Goal: Task Accomplishment & Management: Use online tool/utility

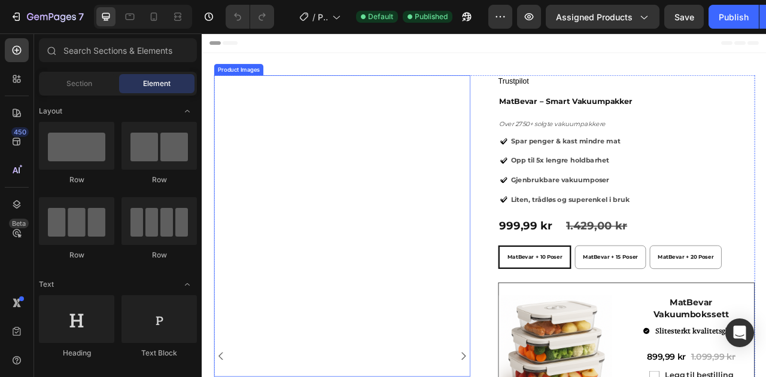
radio input "false"
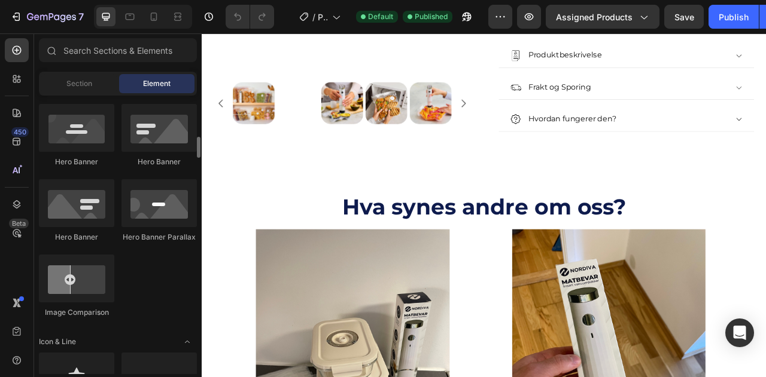
scroll to position [718, 0]
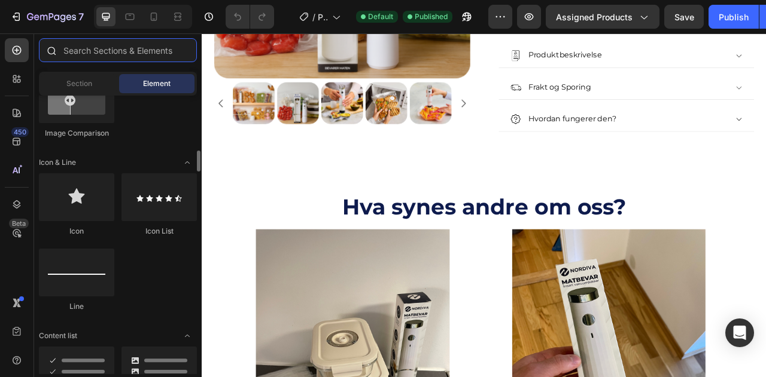
click at [139, 38] on input "text" at bounding box center [118, 50] width 158 height 24
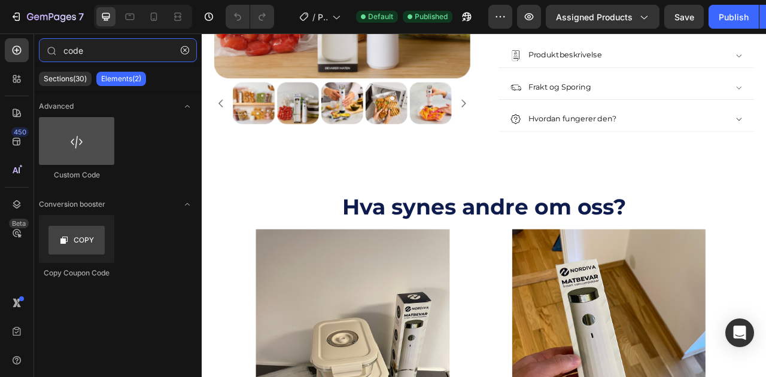
type input "code"
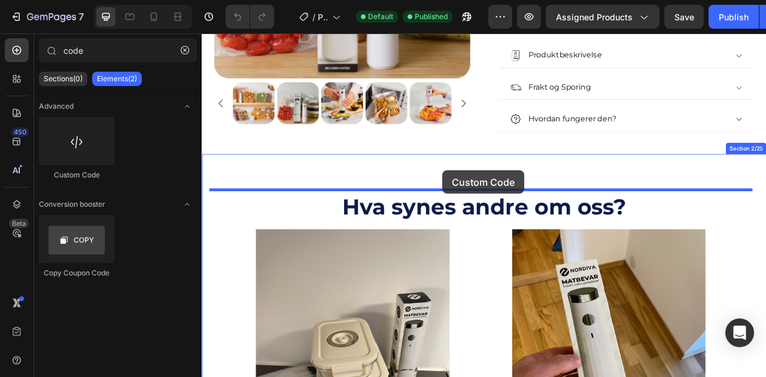
drag, startPoint x: 285, startPoint y: 166, endPoint x: 503, endPoint y: 193, distance: 219.3
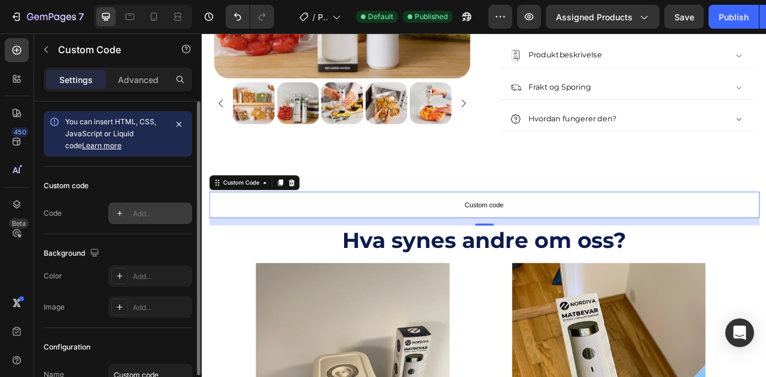
click at [136, 217] on div "Add..." at bounding box center [161, 214] width 56 height 11
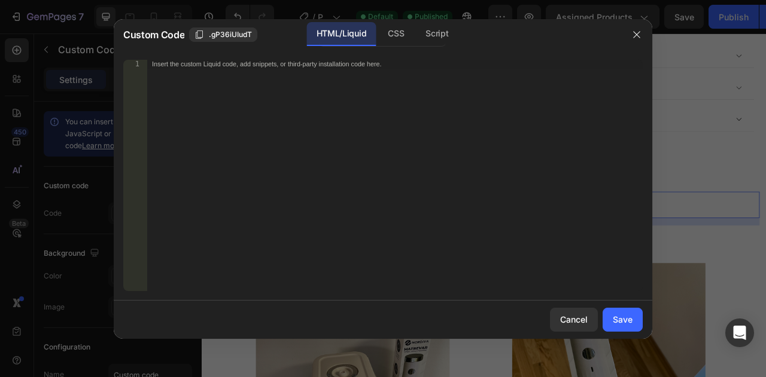
click at [297, 75] on div "Insert the custom Liquid code, add snippets, or third-party installation code h…" at bounding box center [394, 184] width 495 height 249
click at [630, 29] on button "button" at bounding box center [636, 34] width 19 height 19
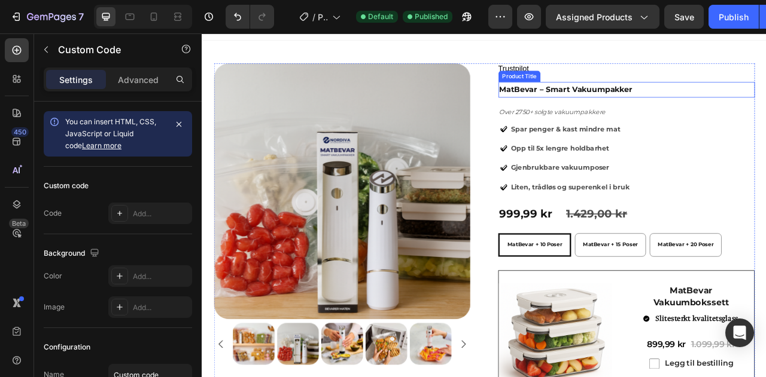
scroll to position [0, 0]
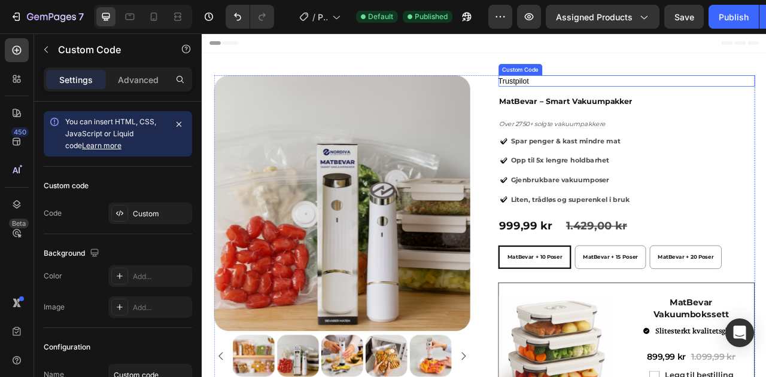
click at [648, 97] on div "Trustpilot" at bounding box center [741, 94] width 326 height 14
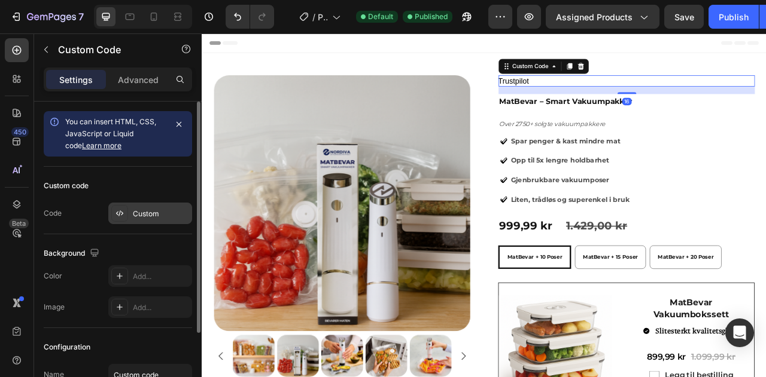
click at [184, 215] on div "Custom" at bounding box center [161, 214] width 56 height 11
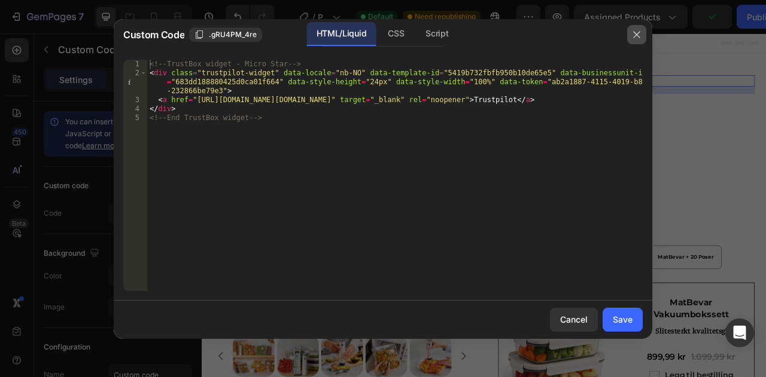
click at [631, 32] on button "button" at bounding box center [636, 34] width 19 height 19
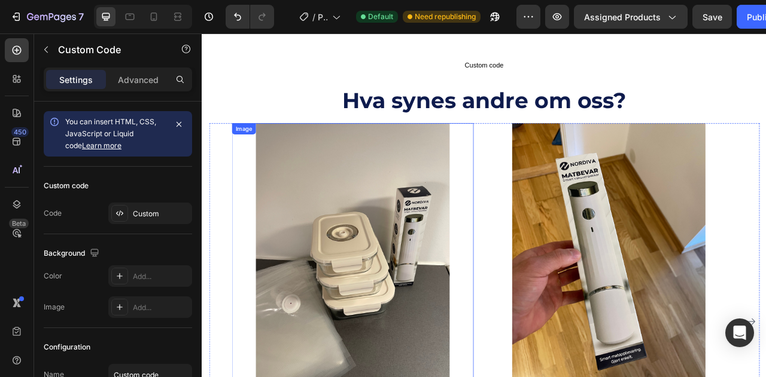
scroll to position [837, 0]
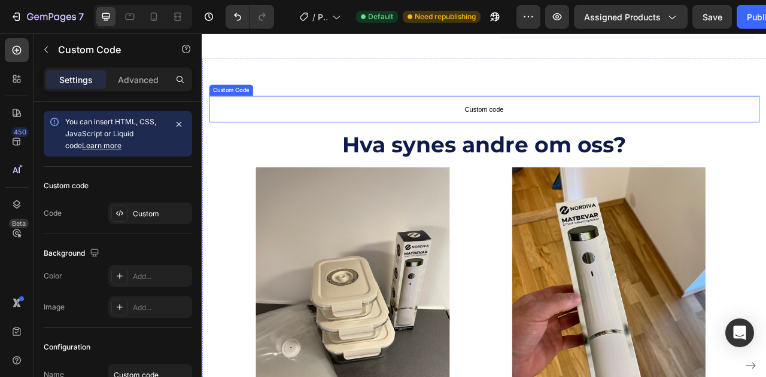
click at [565, 130] on span "Custom code" at bounding box center [561, 130] width 700 height 14
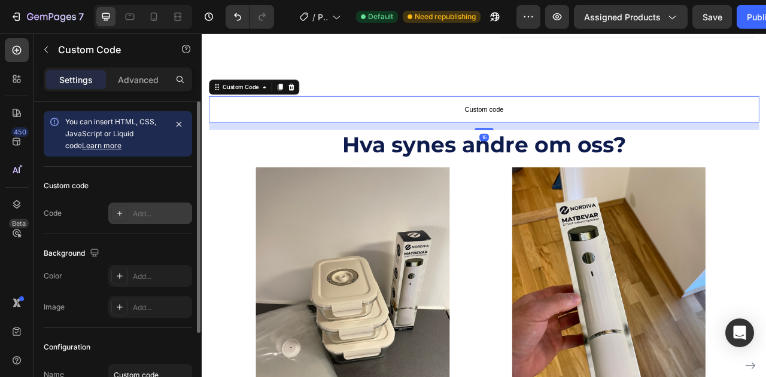
click at [141, 216] on div "Add..." at bounding box center [161, 214] width 56 height 11
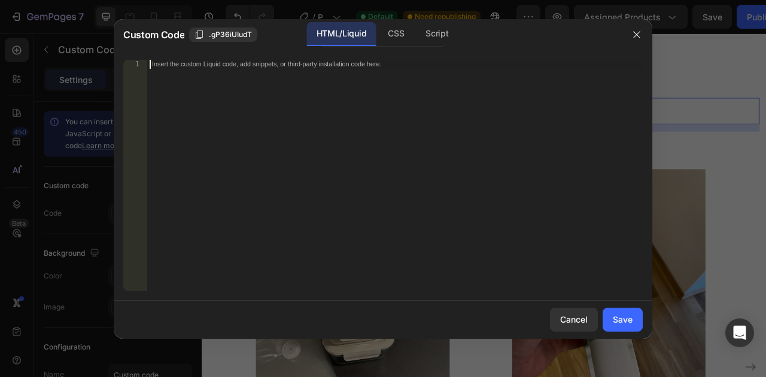
click at [315, 147] on div "Insert the custom Liquid code, add snippets, or third-party installation code h…" at bounding box center [394, 184] width 495 height 249
paste textarea "<!-- End TrustBox widget -->"
type textarea "<!-- End TrustBox widget -->"
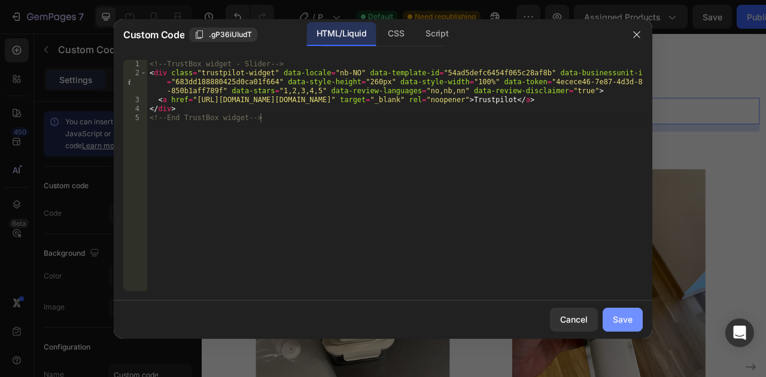
click at [618, 315] on div "Save" at bounding box center [623, 319] width 20 height 13
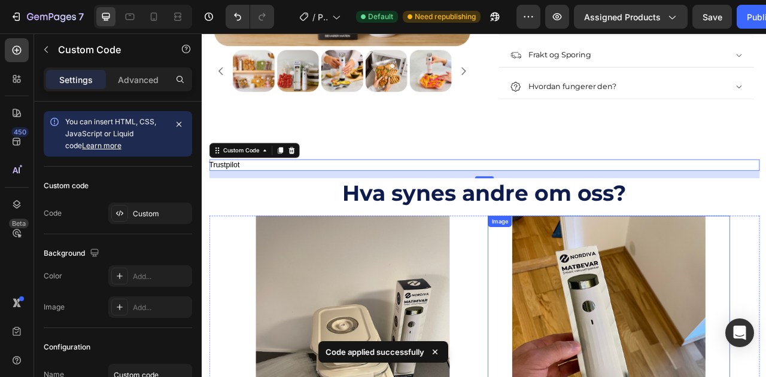
scroll to position [718, 0]
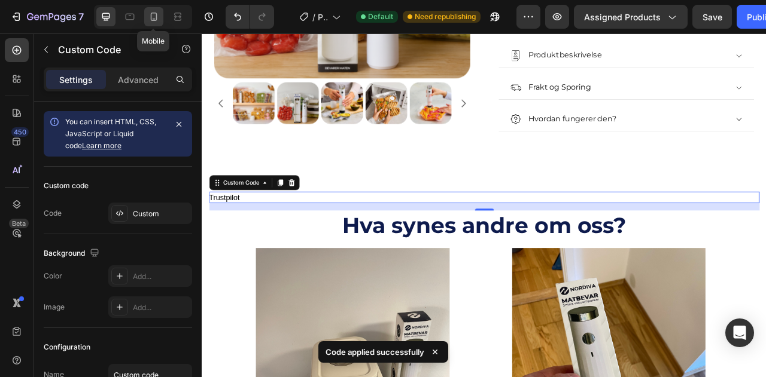
click at [144, 15] on div at bounding box center [153, 16] width 19 height 19
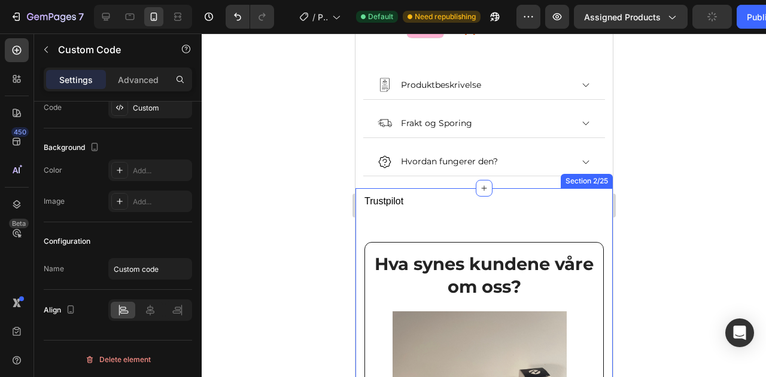
scroll to position [936, 0]
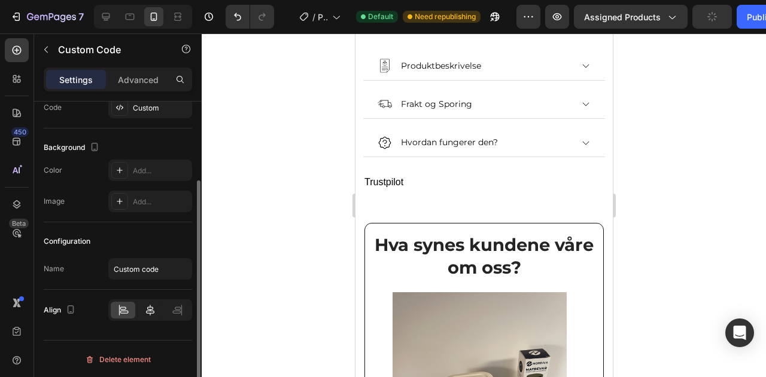
click at [144, 312] on icon at bounding box center [150, 310] width 12 height 12
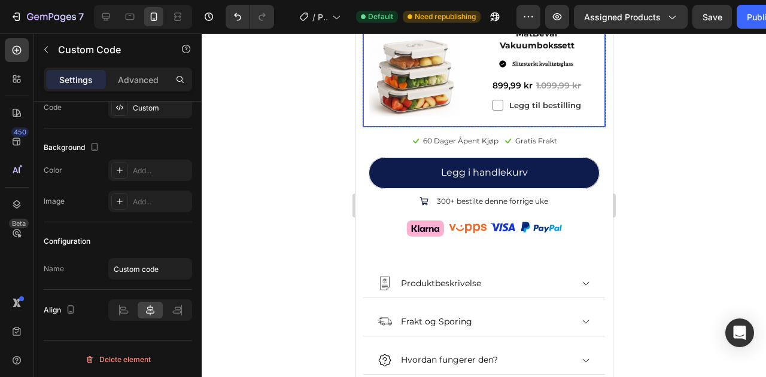
scroll to position [837, 0]
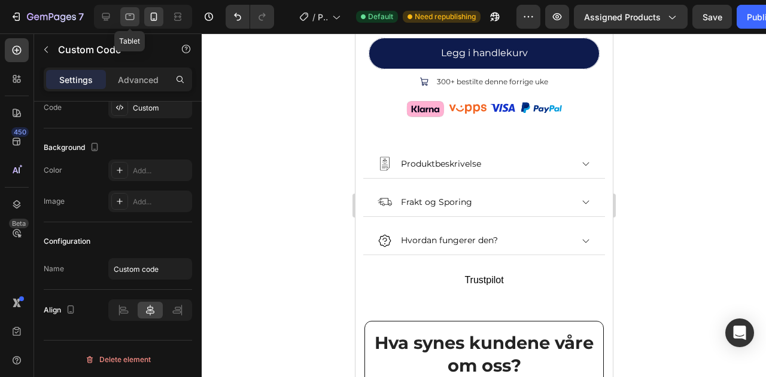
drag, startPoint x: 128, startPoint y: 17, endPoint x: 307, endPoint y: 179, distance: 241.4
click at [128, 17] on icon at bounding box center [130, 17] width 12 height 12
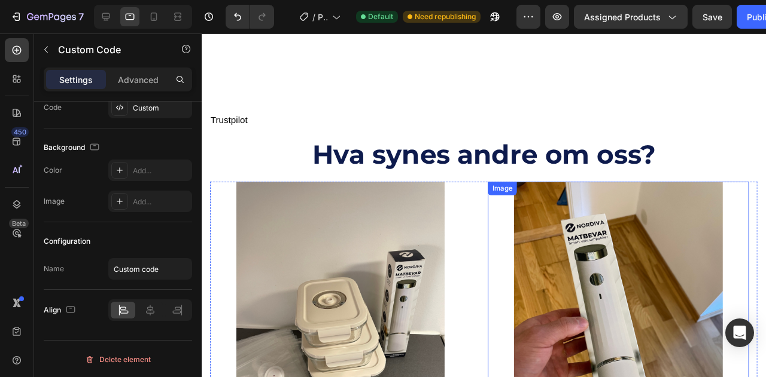
scroll to position [748, 0]
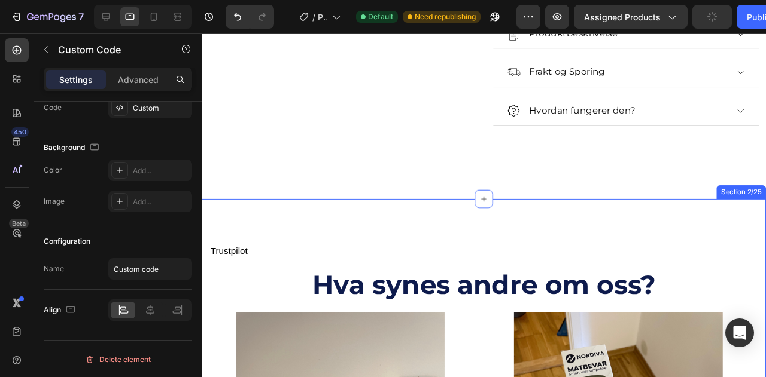
click at [337, 260] on div "Trustpilot" at bounding box center [498, 262] width 575 height 14
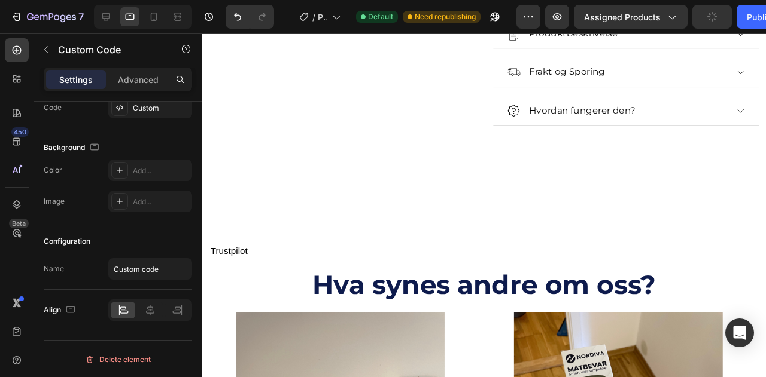
click at [258, 264] on div "Trustpilot" at bounding box center [498, 262] width 575 height 14
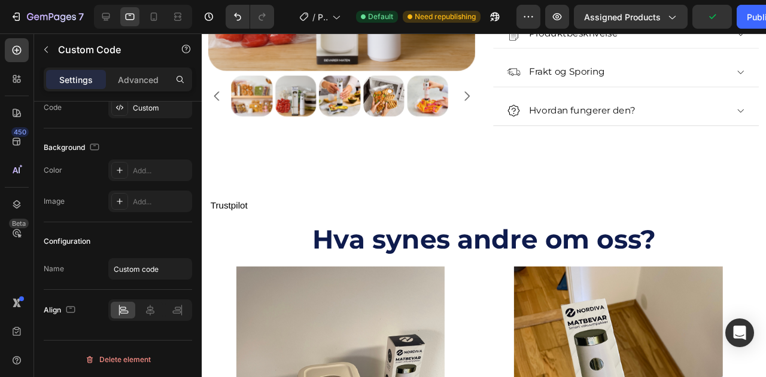
click at [233, 222] on div "Trustpilot" at bounding box center [498, 215] width 575 height 14
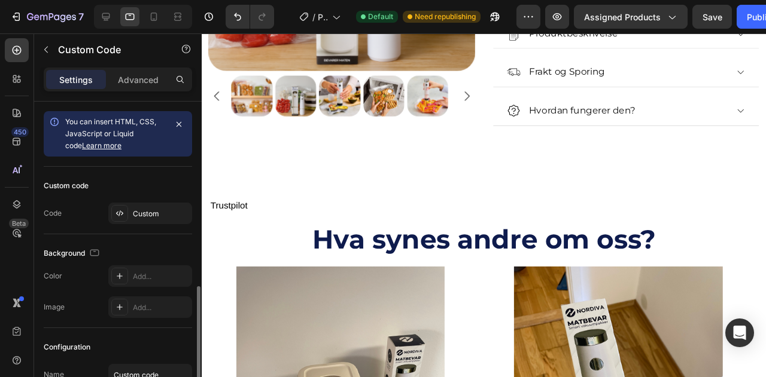
scroll to position [106, 0]
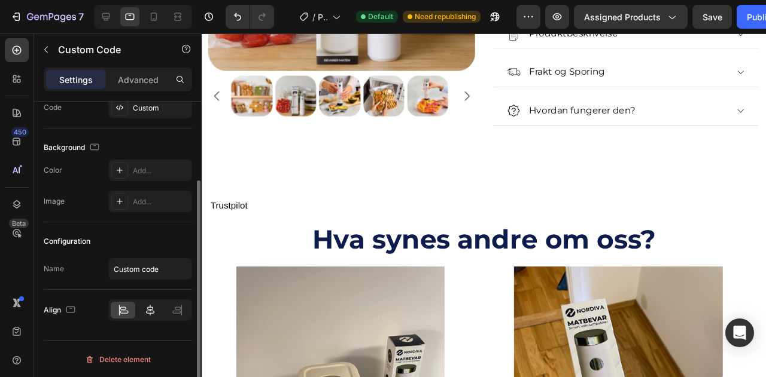
click at [156, 308] on icon at bounding box center [150, 310] width 12 height 12
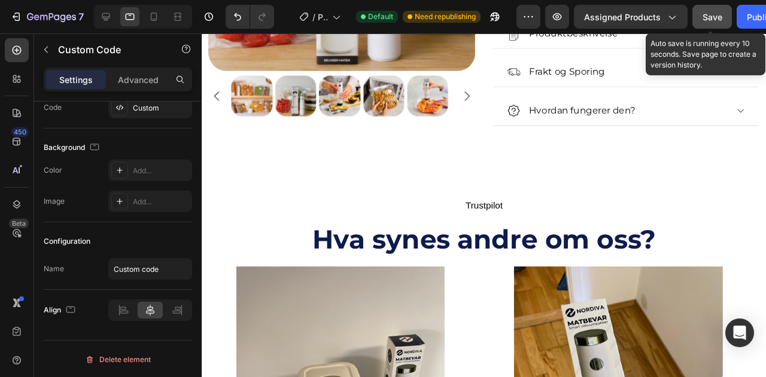
click at [719, 25] on button "Save" at bounding box center [711, 17] width 39 height 24
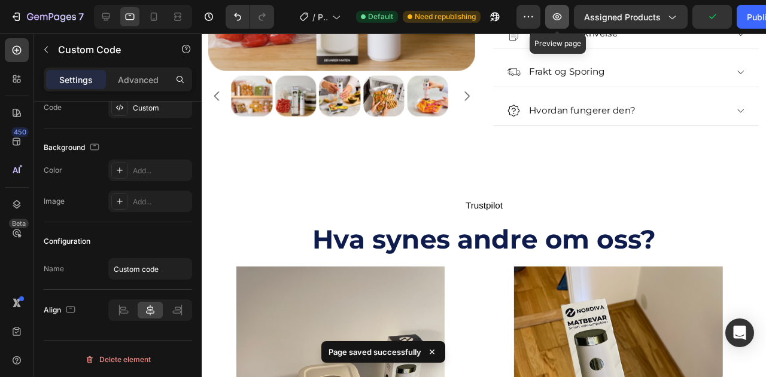
click at [561, 22] on icon "button" at bounding box center [557, 17] width 12 height 12
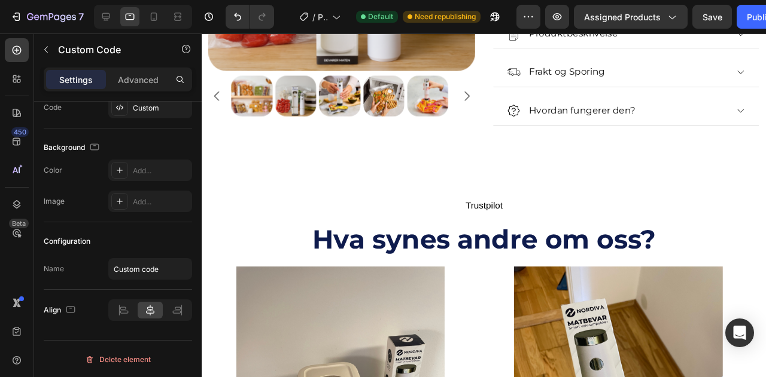
click at [498, 220] on link "Trustpilot" at bounding box center [498, 214] width 39 height 10
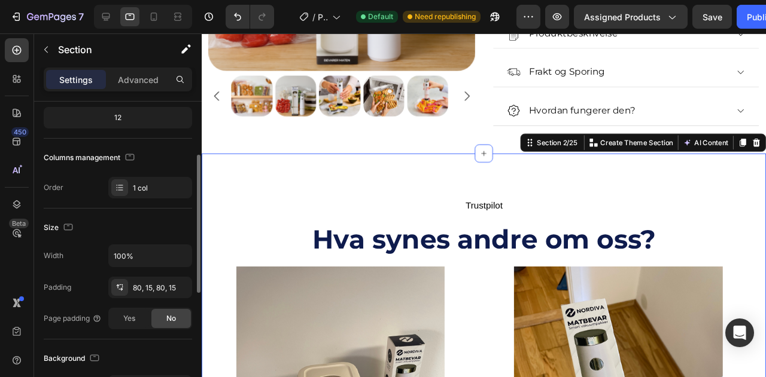
scroll to position [239, 0]
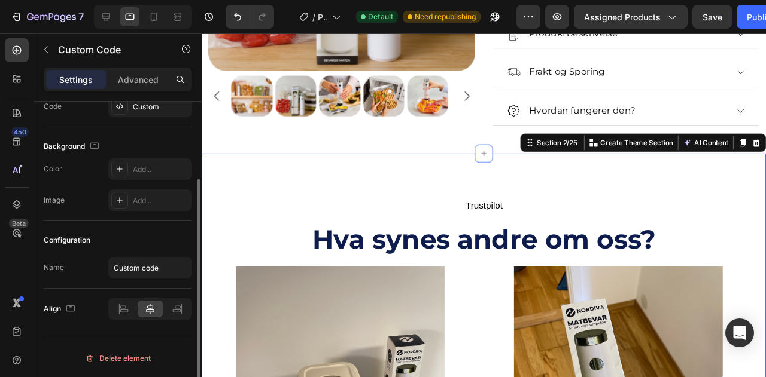
click at [514, 222] on div "Trustpilot" at bounding box center [498, 215] width 575 height 14
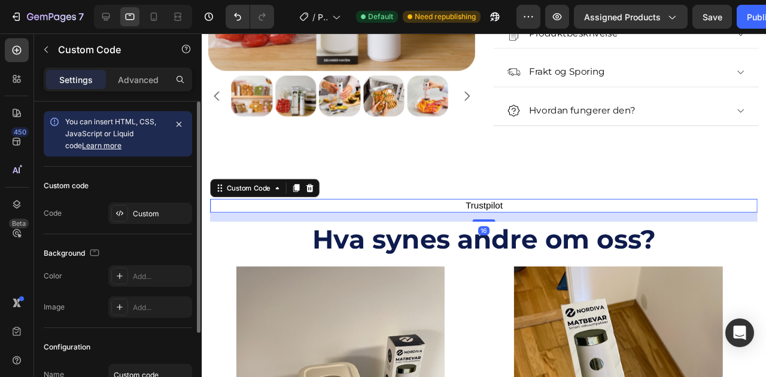
click at [499, 220] on link "Trustpilot" at bounding box center [498, 214] width 39 height 10
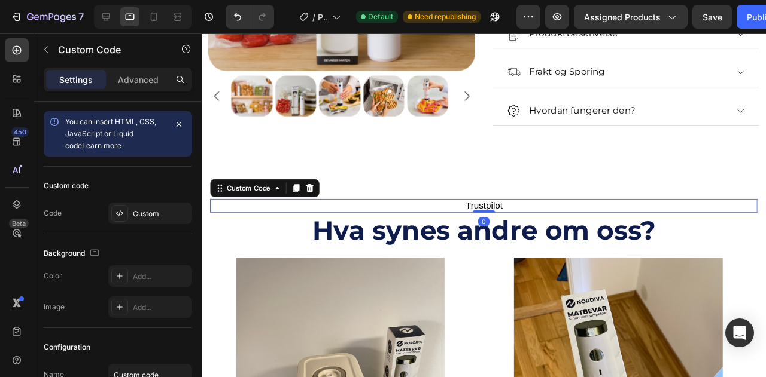
drag, startPoint x: 497, startPoint y: 278, endPoint x: 498, endPoint y: 260, distance: 18.0
click at [498, 222] on div "Trustpilot Custom Code 0" at bounding box center [498, 215] width 575 height 14
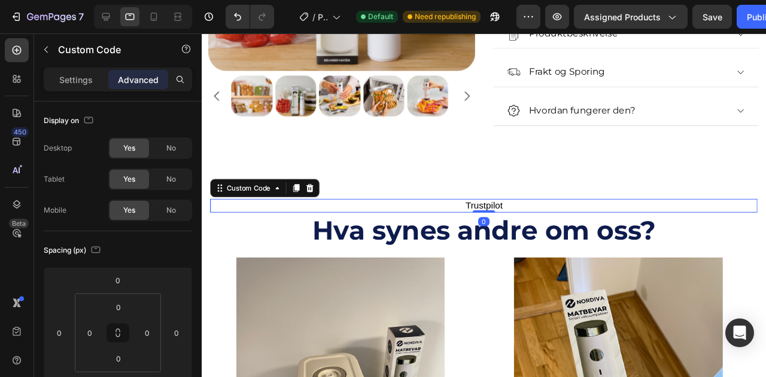
click at [713, 17] on span "Save" at bounding box center [712, 17] width 20 height 10
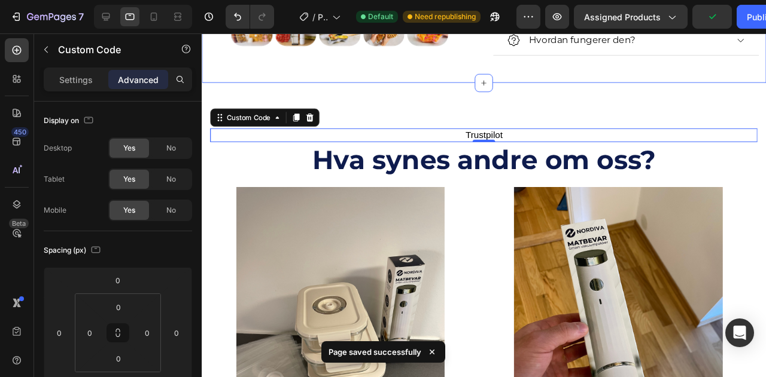
scroll to position [927, 0]
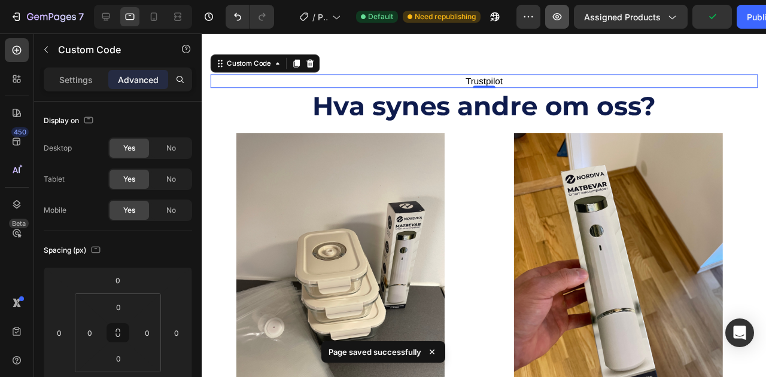
click at [569, 17] on button "button" at bounding box center [557, 17] width 24 height 24
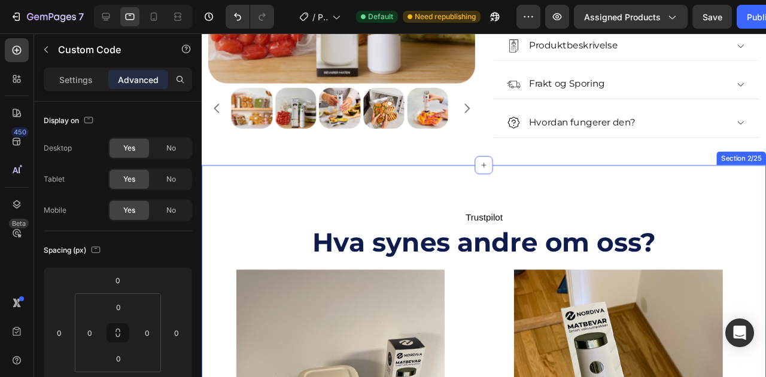
scroll to position [808, 0]
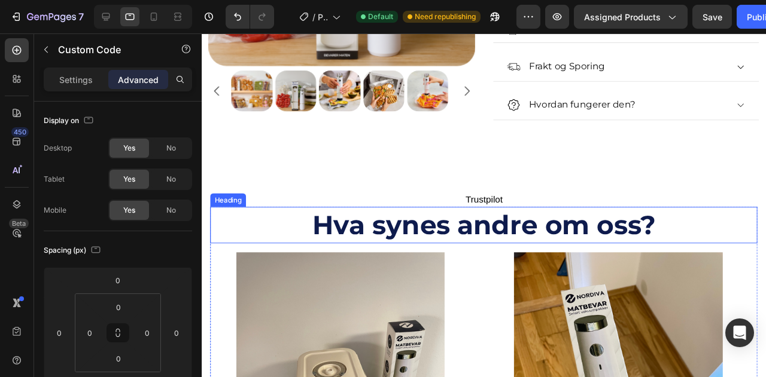
click at [456, 230] on h2 "Hva synes andre om oss?" at bounding box center [498, 235] width 575 height 38
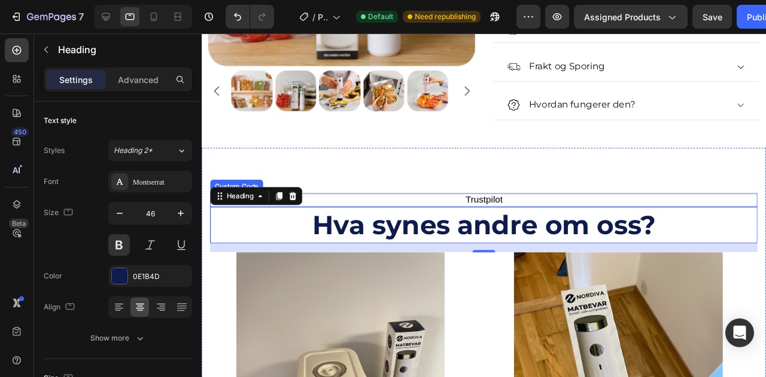
click at [514, 202] on div "Trustpilot" at bounding box center [498, 209] width 575 height 14
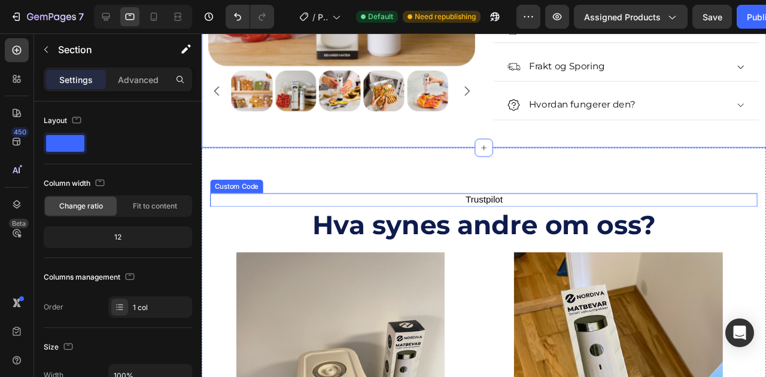
click at [491, 203] on link "Trustpilot" at bounding box center [498, 208] width 39 height 10
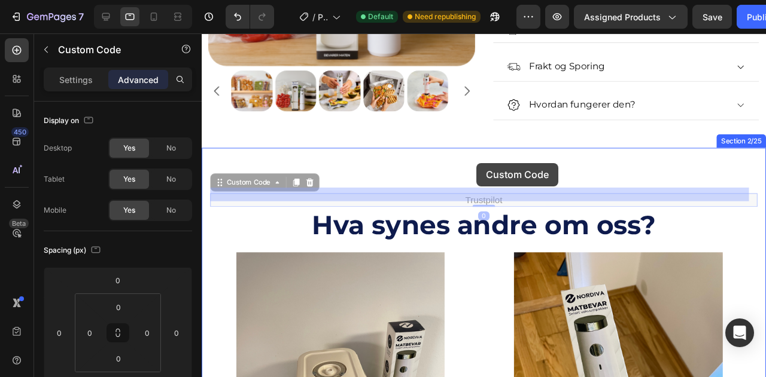
drag, startPoint x: 491, startPoint y: 200, endPoint x: 491, endPoint y: 170, distance: 30.5
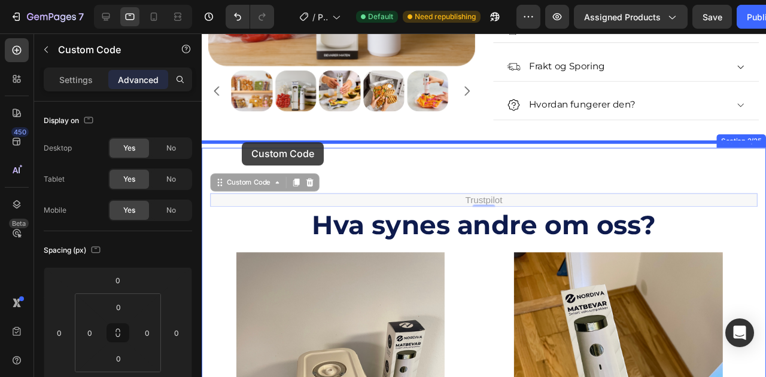
drag, startPoint x: 221, startPoint y: 176, endPoint x: 244, endPoint y: 148, distance: 36.6
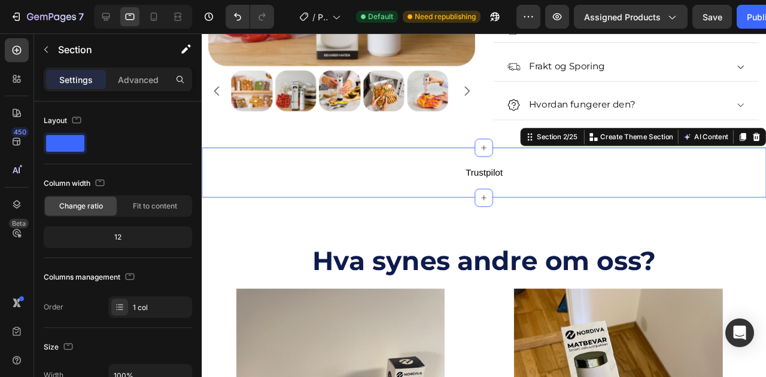
click at [384, 181] on div "Trustpilot Custom Code Section 2/25 Create Theme Section AI Content Write with …" at bounding box center [498, 180] width 593 height 53
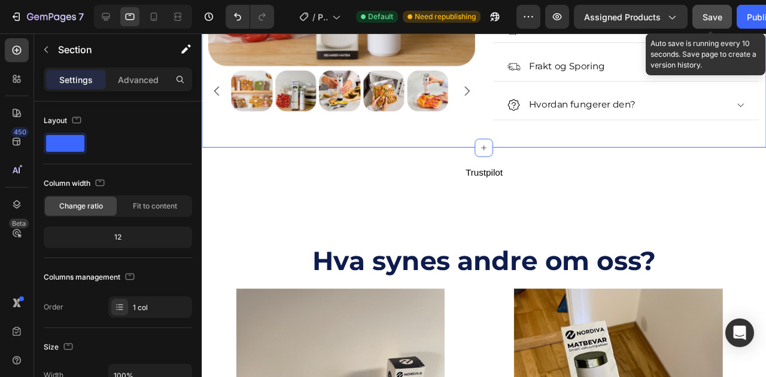
click at [706, 14] on span "Save" at bounding box center [712, 17] width 20 height 10
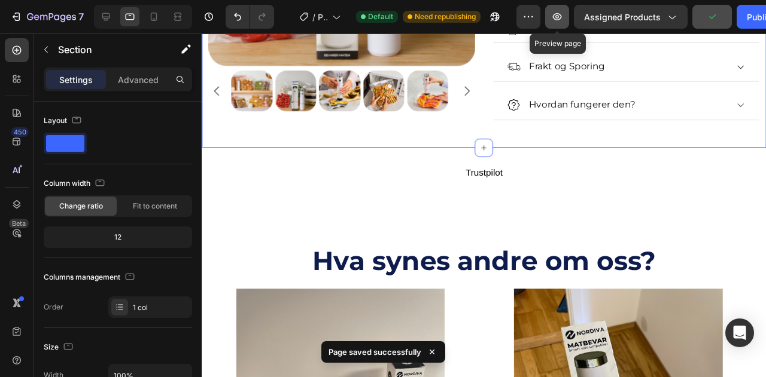
click at [546, 13] on button "button" at bounding box center [557, 17] width 24 height 24
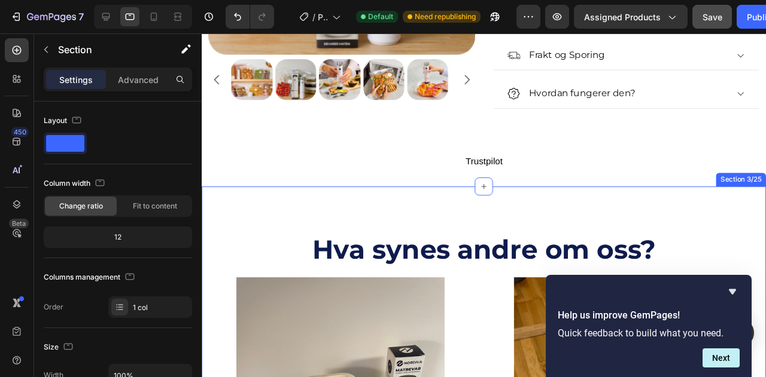
scroll to position [748, 0]
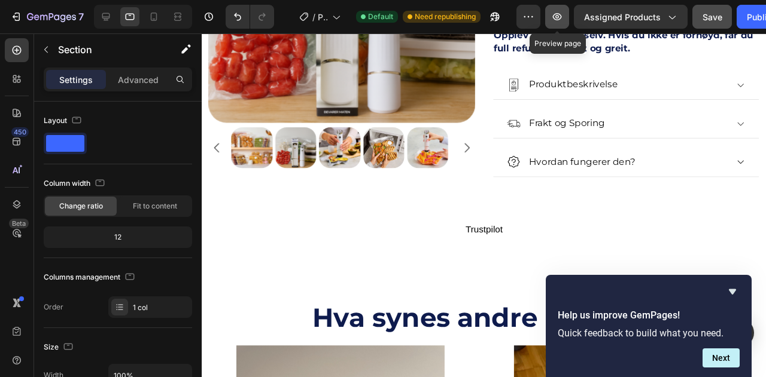
click at [554, 14] on icon "button" at bounding box center [557, 17] width 12 height 12
click at [718, 349] on form "Help us improve GemPages! Quick feedback to build what you need. Next" at bounding box center [649, 338] width 206 height 59
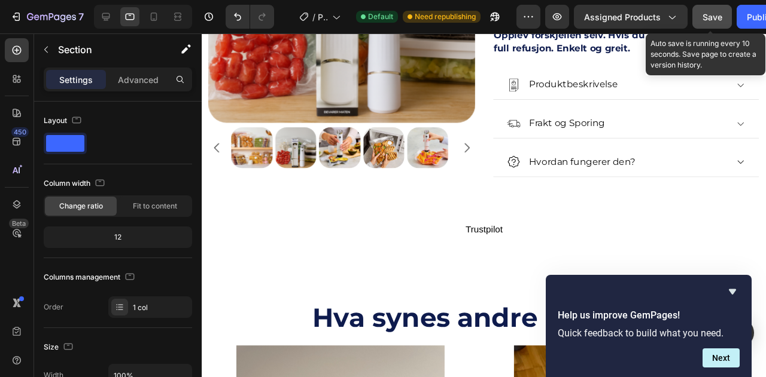
click at [705, 15] on span "Save" at bounding box center [712, 17] width 20 height 10
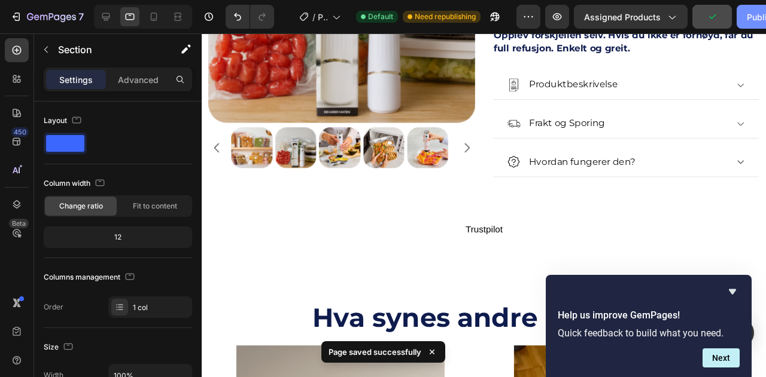
click at [747, 14] on div "Publish" at bounding box center [762, 17] width 30 height 13
